Goal: Navigation & Orientation: Find specific page/section

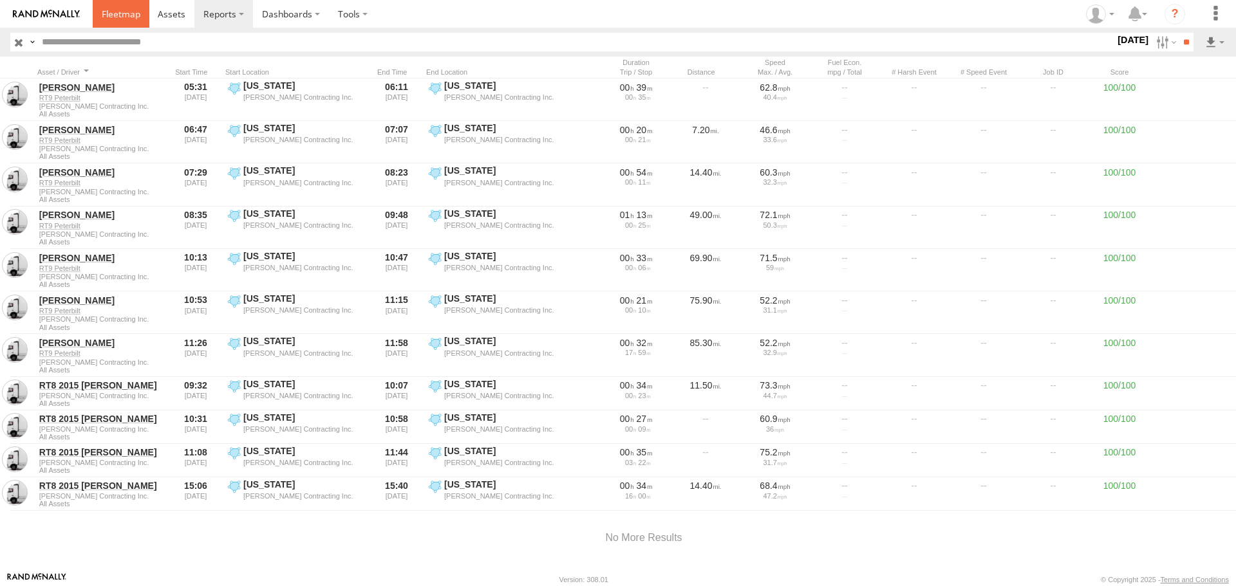
drag, startPoint x: 0, startPoint y: 0, endPoint x: 120, endPoint y: 19, distance: 121.2
click at [120, 19] on span at bounding box center [121, 14] width 39 height 12
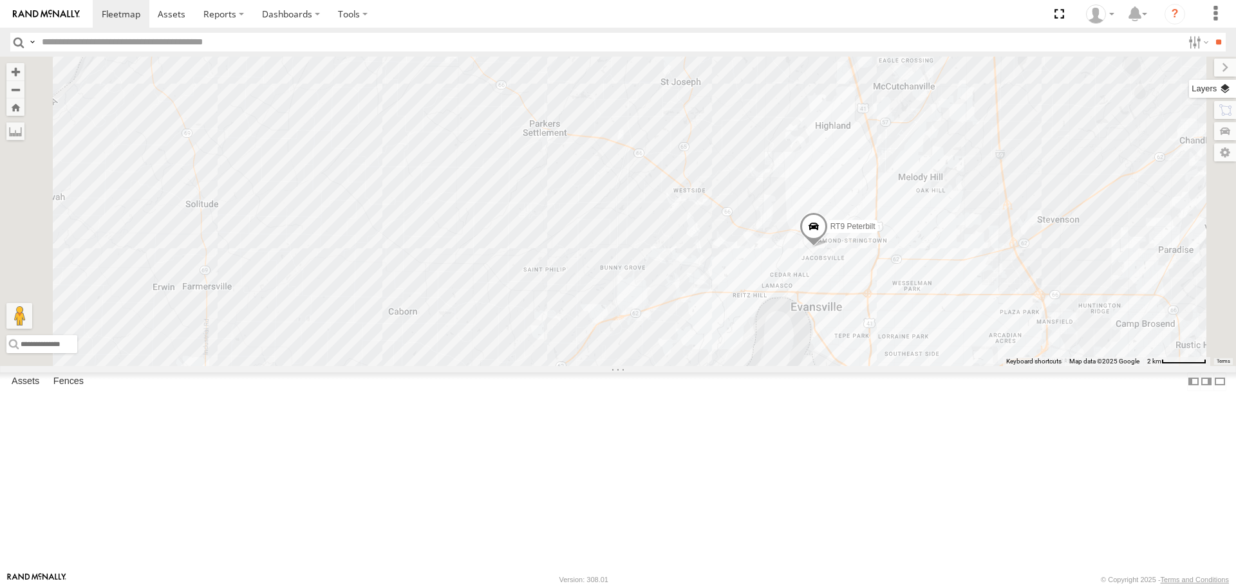
click at [1220, 86] on label at bounding box center [1212, 89] width 47 height 18
click at [0, 0] on span "Basemaps" at bounding box center [0, 0] width 0 height 0
click at [0, 0] on span "Satellite + Roadmap" at bounding box center [0, 0] width 0 height 0
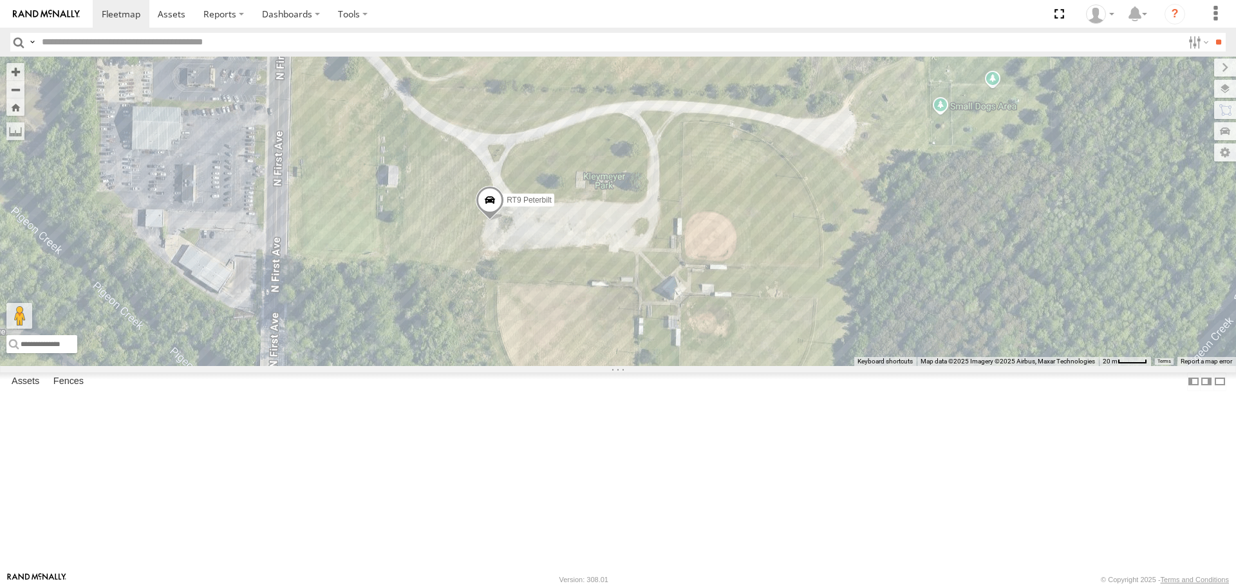
drag, startPoint x: 977, startPoint y: 304, endPoint x: 752, endPoint y: 338, distance: 227.8
click at [752, 338] on div "RT8 2015 Mack RT9 Peterbilt" at bounding box center [618, 211] width 1236 height 309
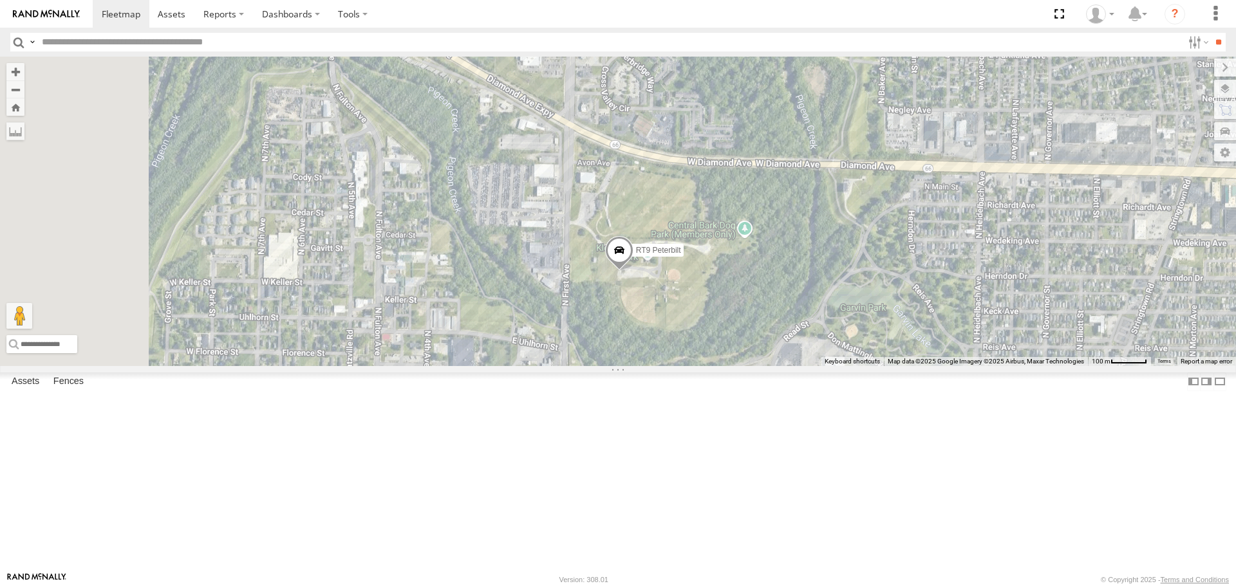
drag, startPoint x: 797, startPoint y: 231, endPoint x: 870, endPoint y: 309, distance: 106.1
click at [870, 309] on div "RT8 2015 Mack RT9 Peterbilt" at bounding box center [618, 211] width 1236 height 309
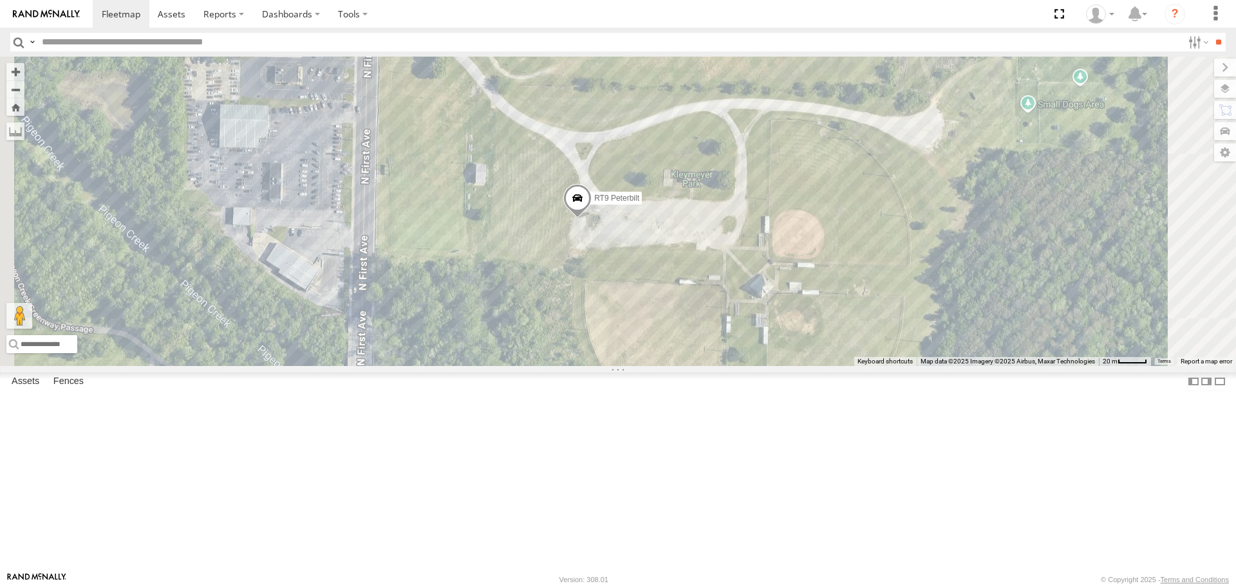
drag, startPoint x: 803, startPoint y: 474, endPoint x: 840, endPoint y: 335, distance: 144.6
click at [840, 335] on div "RT8 2015 Mack RT9 Peterbilt" at bounding box center [618, 211] width 1236 height 309
